Goal: Task Accomplishment & Management: Use online tool/utility

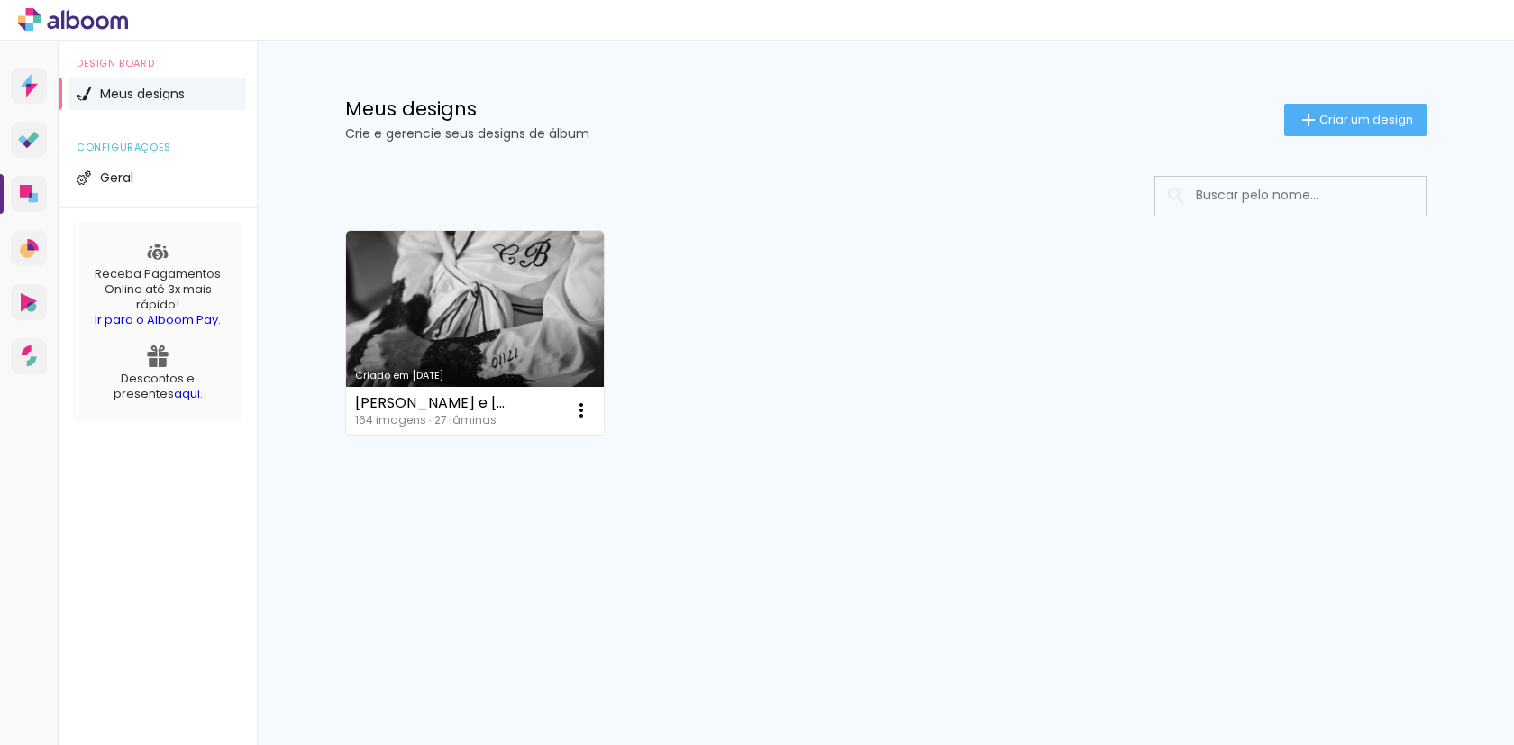
click at [71, 19] on icon at bounding box center [73, 19] width 110 height 23
